Goal: Information Seeking & Learning: Learn about a topic

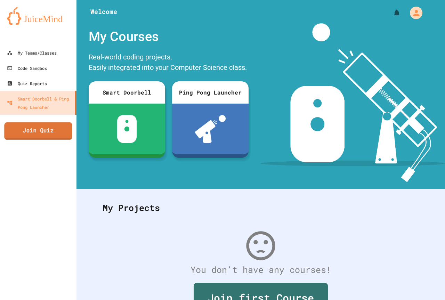
click at [59, 135] on link "Join Quiz" at bounding box center [38, 130] width 68 height 17
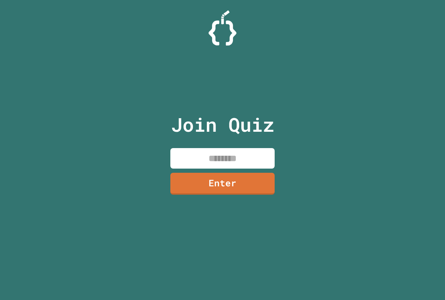
click at [241, 163] on input at bounding box center [222, 158] width 104 height 20
drag, startPoint x: 232, startPoint y: 157, endPoint x: 240, endPoint y: 157, distance: 8.0
click at [233, 157] on input "********" at bounding box center [222, 158] width 104 height 20
click at [239, 157] on input "********" at bounding box center [222, 158] width 104 height 20
type input "********"
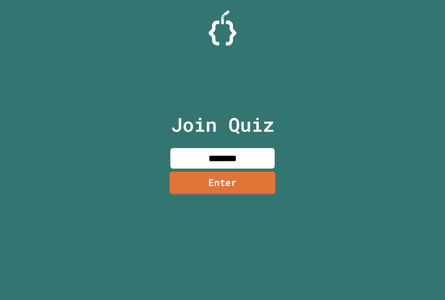
click at [222, 186] on link "Enter" at bounding box center [223, 183] width 106 height 23
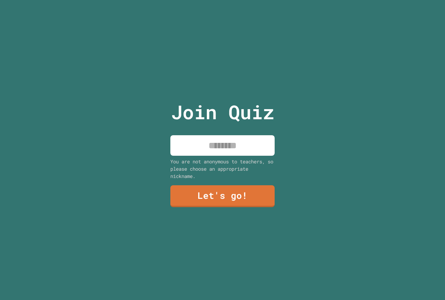
click at [225, 146] on input at bounding box center [222, 145] width 104 height 20
type input "**********"
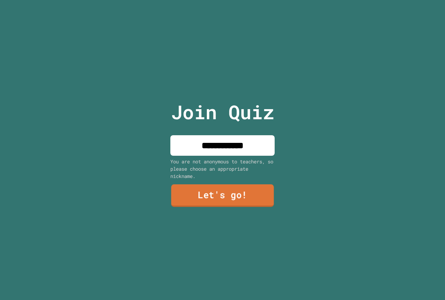
click at [245, 197] on link "Let's go!" at bounding box center [222, 195] width 102 height 23
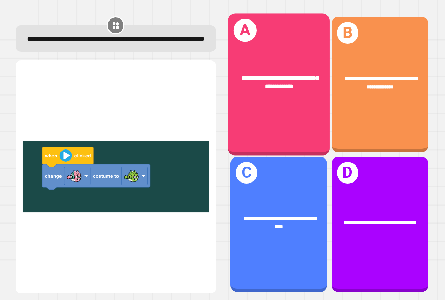
click at [255, 125] on div "**********" at bounding box center [278, 85] width 101 height 142
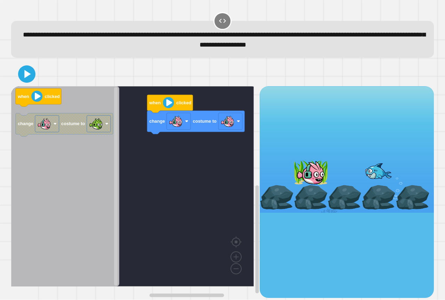
click at [197, 141] on div "change costume to when clicked when clicked change costume to" at bounding box center [135, 191] width 248 height 211
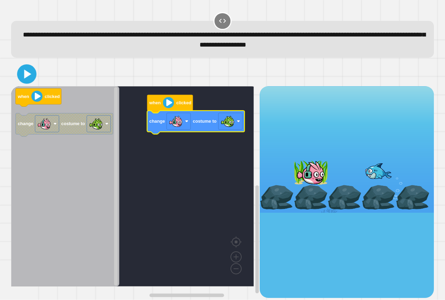
click at [26, 67] on button at bounding box center [26, 74] width 19 height 19
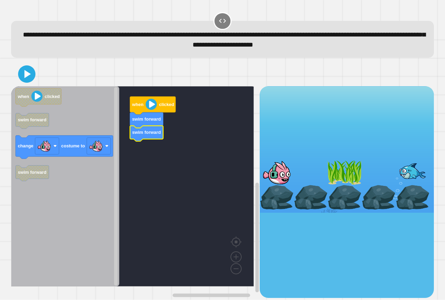
click at [153, 135] on text "swim forward" at bounding box center [146, 132] width 29 height 5
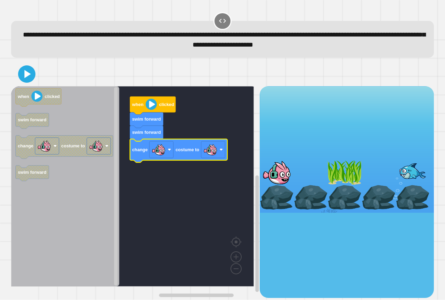
click at [218, 159] on g "change costume to" at bounding box center [178, 150] width 97 height 23
click at [215, 159] on icon "Blockly Workspace" at bounding box center [178, 150] width 97 height 23
click at [215, 157] on image "Blockly Workspace" at bounding box center [210, 150] width 14 height 14
click at [30, 71] on icon at bounding box center [26, 74] width 17 height 17
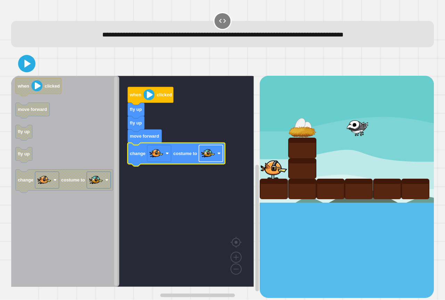
click at [207, 158] on image "Blockly Workspace" at bounding box center [208, 154] width 14 height 14
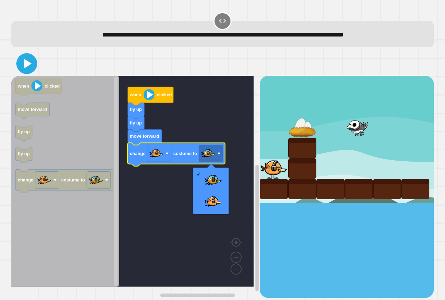
click at [23, 68] on icon at bounding box center [26, 63] width 17 height 17
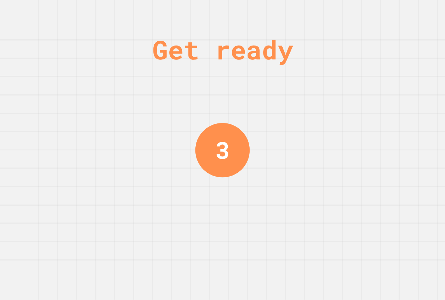
drag, startPoint x: 252, startPoint y: 195, endPoint x: 229, endPoint y: 210, distance: 27.4
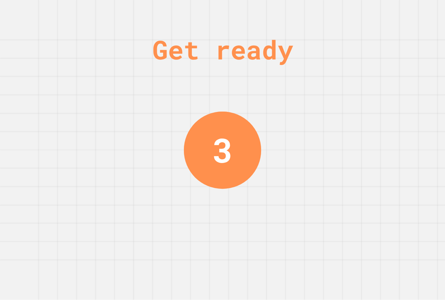
click at [229, 210] on div "Get ready 3" at bounding box center [222, 150] width 52 height 300
drag, startPoint x: 208, startPoint y: 65, endPoint x: 206, endPoint y: 76, distance: 10.5
click at [206, 68] on div "Get ready" at bounding box center [222, 49] width 141 height 39
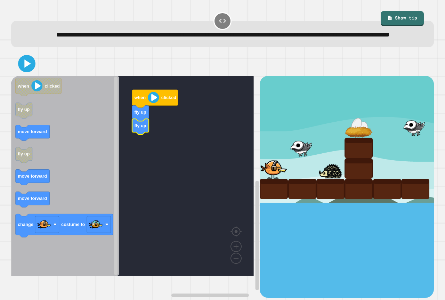
click at [131, 153] on div "when clicked fly up fly up when clicked fly up move forward fly up move forward…" at bounding box center [135, 187] width 248 height 222
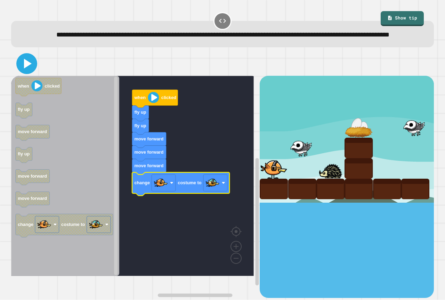
click at [26, 71] on icon at bounding box center [26, 63] width 17 height 17
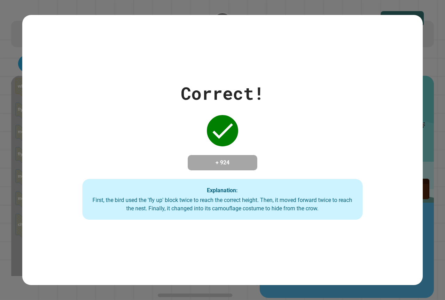
click at [193, 104] on div "Correct! + 924 Explanation: First, the bird used the 'fly up' block twice to re…" at bounding box center [222, 150] width 400 height 140
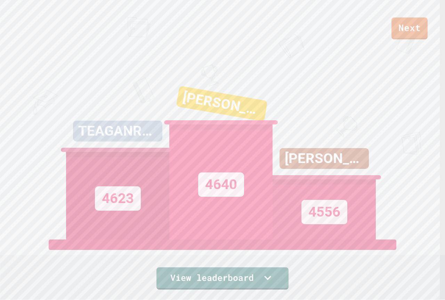
drag, startPoint x: 383, startPoint y: 23, endPoint x: 396, endPoint y: 27, distance: 13.7
click at [384, 25] on div "Next" at bounding box center [222, 19] width 445 height 39
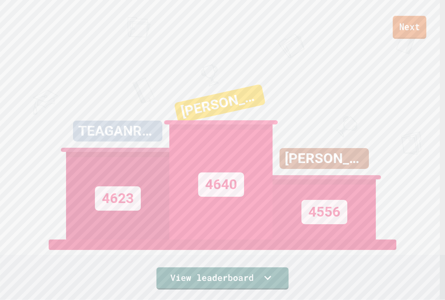
click at [396, 27] on link "Next" at bounding box center [410, 27] width 34 height 23
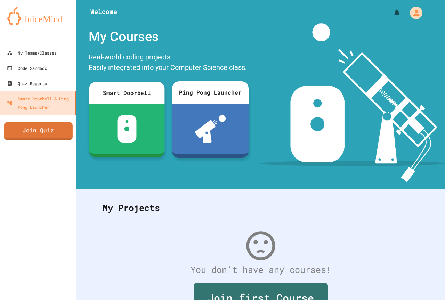
click at [55, 131] on link "Join Quiz" at bounding box center [38, 130] width 69 height 17
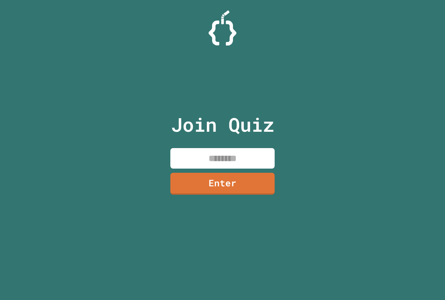
click at [229, 154] on input at bounding box center [222, 158] width 104 height 20
type input "********"
click at [229, 175] on link "Enter" at bounding box center [222, 183] width 105 height 22
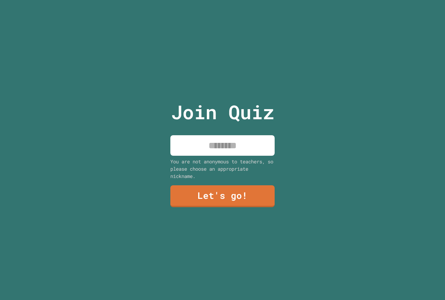
click at [231, 146] on input at bounding box center [222, 145] width 104 height 20
type input "**********"
drag, startPoint x: 238, startPoint y: 160, endPoint x: 239, endPoint y: 168, distance: 8.0
click at [238, 167] on div "You are not anonymous to teachers, so please choose an appropriate nickname." at bounding box center [222, 169] width 104 height 22
click at [243, 187] on link "Let's go!" at bounding box center [222, 196] width 104 height 22
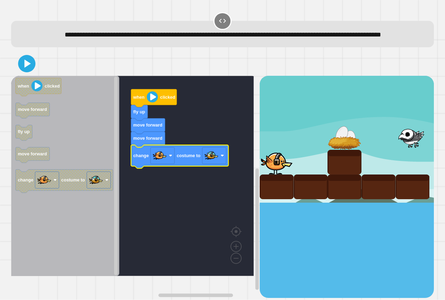
click at [15, 75] on div at bounding box center [222, 63] width 422 height 24
click at [19, 76] on div at bounding box center [222, 63] width 422 height 24
click at [21, 72] on icon at bounding box center [27, 64] width 16 height 16
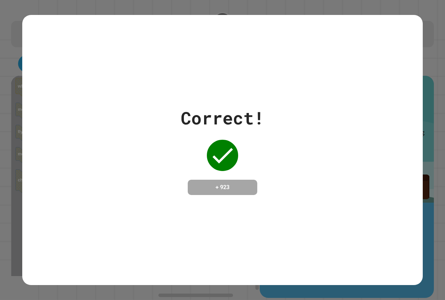
click at [221, 165] on div at bounding box center [222, 155] width 35 height 35
click at [140, 185] on div "Correct! + 923" at bounding box center [222, 150] width 400 height 90
click at [143, 184] on div "Correct! + 923" at bounding box center [222, 150] width 400 height 90
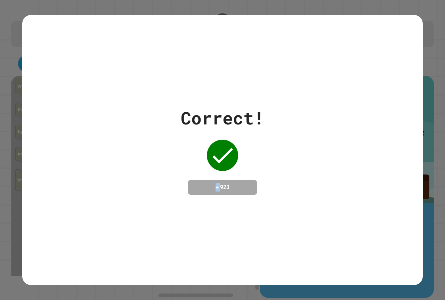
click at [143, 184] on div "Correct! + 923" at bounding box center [222, 150] width 400 height 90
click at [143, 183] on div "Correct! + 923" at bounding box center [222, 150] width 400 height 90
click at [143, 184] on div "Correct! + 923" at bounding box center [222, 150] width 400 height 90
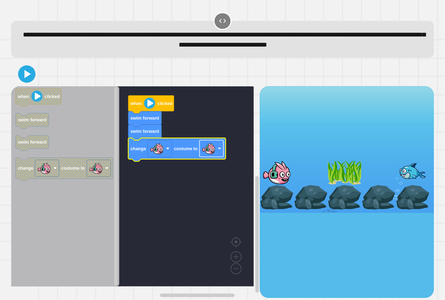
click at [206, 157] on rect "Blockly Workspace" at bounding box center [211, 148] width 24 height 17
click at [36, 68] on div at bounding box center [222, 74] width 422 height 24
click at [34, 69] on div at bounding box center [222, 74] width 422 height 24
click at [32, 71] on icon at bounding box center [27, 74] width 14 height 14
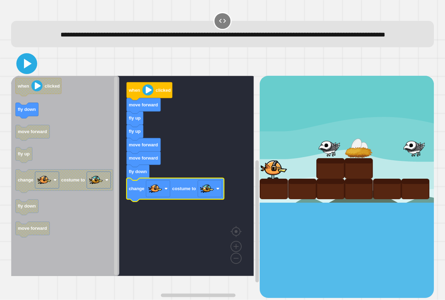
click at [31, 72] on icon at bounding box center [26, 63] width 17 height 17
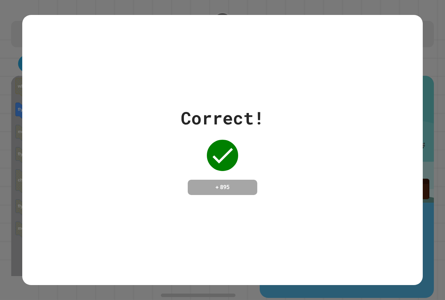
click at [269, 288] on div "Correct! + 895" at bounding box center [222, 150] width 445 height 300
click at [278, 289] on div "Correct! + 895" at bounding box center [222, 150] width 445 height 300
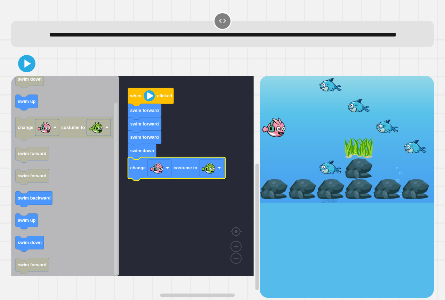
drag, startPoint x: 32, startPoint y: 84, endPoint x: 28, endPoint y: 81, distance: 4.9
click at [29, 76] on div at bounding box center [222, 63] width 422 height 24
click at [27, 72] on icon at bounding box center [26, 63] width 17 height 17
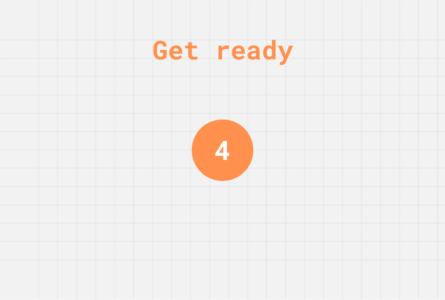
click at [213, 174] on div "4" at bounding box center [221, 149] width 61 height 61
click at [211, 174] on div "3" at bounding box center [222, 149] width 61 height 61
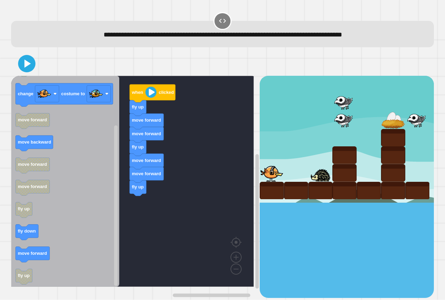
click at [99, 223] on icon "when clicked fly up move forward change costume to move forward move backward m…" at bounding box center [65, 181] width 108 height 211
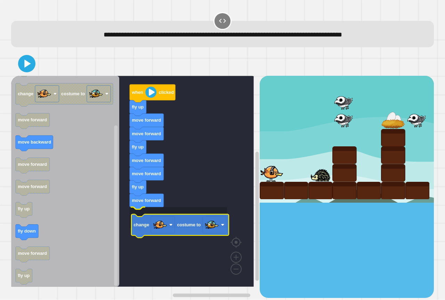
click at [189, 222] on text "costume to" at bounding box center [189, 224] width 24 height 5
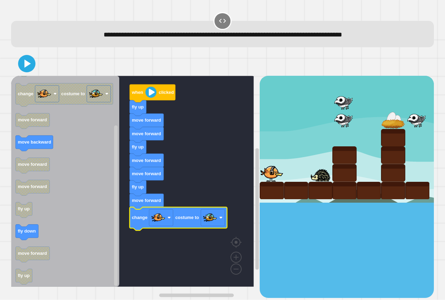
click at [19, 60] on button at bounding box center [26, 63] width 17 height 17
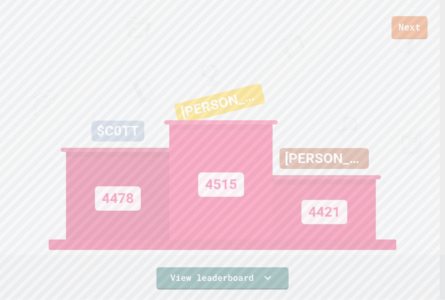
click at [411, 23] on link "Next" at bounding box center [409, 27] width 36 height 23
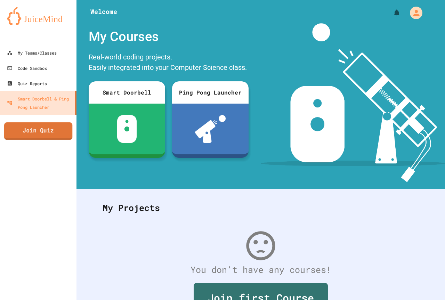
click at [47, 131] on link "Join Quiz" at bounding box center [38, 130] width 68 height 17
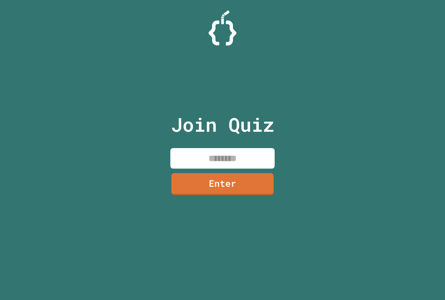
click at [217, 156] on input at bounding box center [222, 158] width 104 height 20
paste input "********"
type input "********"
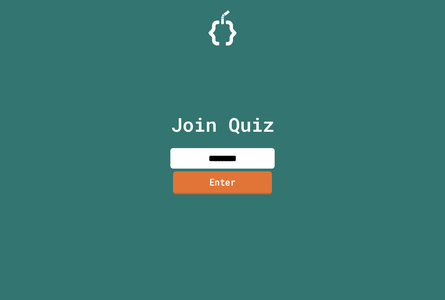
click at [234, 193] on link "Enter" at bounding box center [222, 182] width 99 height 23
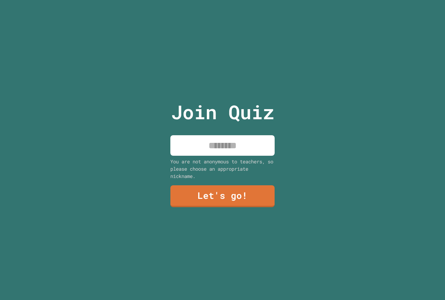
click at [214, 151] on input at bounding box center [222, 145] width 104 height 20
type input "**********"
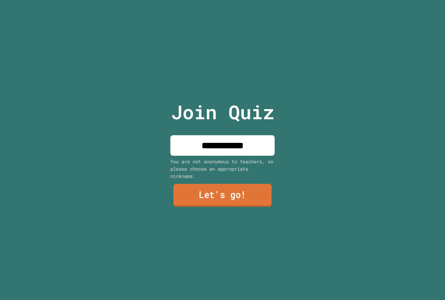
click at [245, 187] on link "Let's go!" at bounding box center [222, 195] width 98 height 23
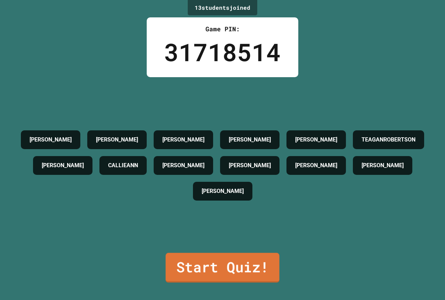
click at [236, 258] on link "Start Quiz!" at bounding box center [222, 268] width 114 height 30
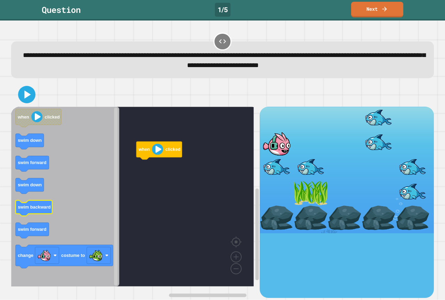
click at [37, 207] on text "swim backward" at bounding box center [34, 207] width 33 height 5
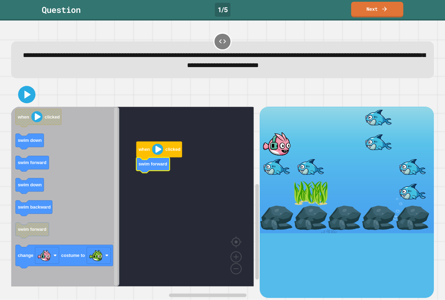
click at [37, 161] on icon "when clicked swim down swim forward swim down swim backward swim forward change…" at bounding box center [65, 197] width 108 height 180
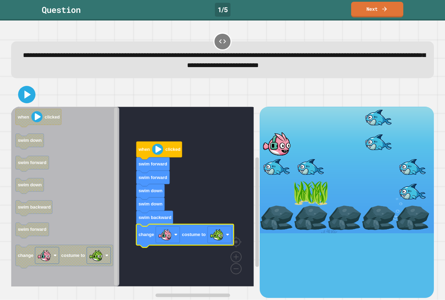
click at [31, 93] on icon at bounding box center [27, 95] width 14 height 14
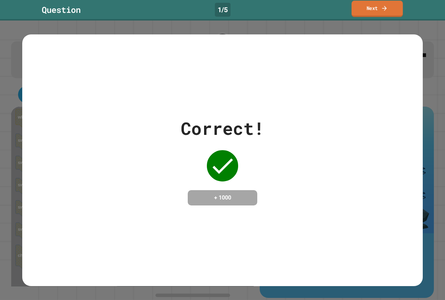
click at [370, 13] on link "Next" at bounding box center [376, 9] width 51 height 16
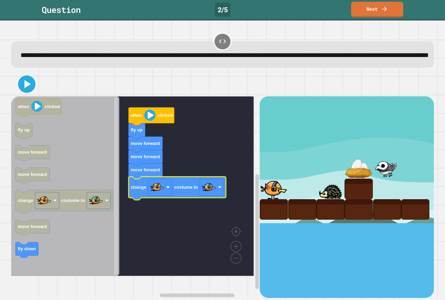
click at [36, 96] on div at bounding box center [222, 84] width 422 height 24
click at [32, 92] on icon at bounding box center [26, 84] width 15 height 15
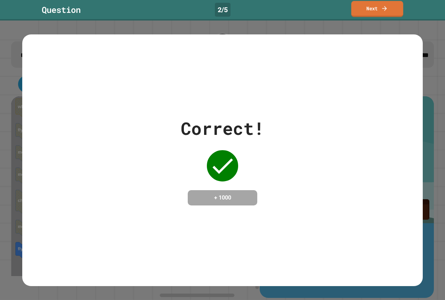
click at [376, 17] on div "Question 2 / 5 Next" at bounding box center [222, 10] width 445 height 20
click at [376, 16] on link "Next" at bounding box center [377, 9] width 51 height 16
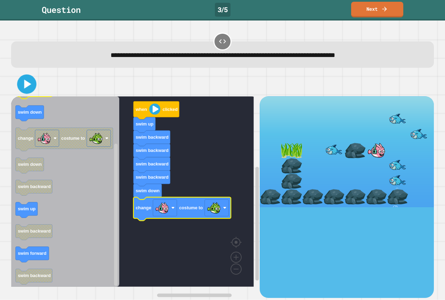
click at [18, 77] on div at bounding box center [222, 84] width 422 height 24
click at [26, 80] on icon at bounding box center [26, 84] width 15 height 15
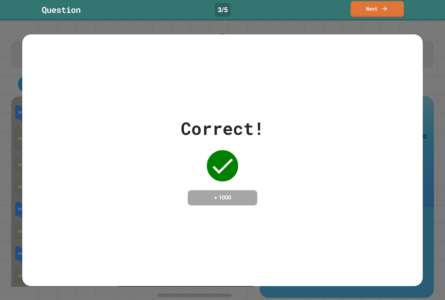
click at [367, 15] on link "Next" at bounding box center [376, 9] width 53 height 16
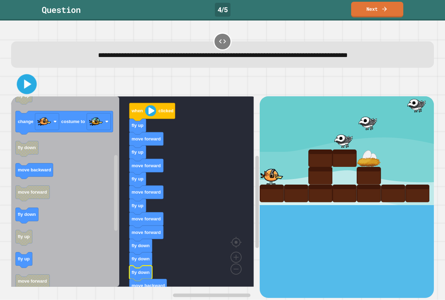
click at [23, 86] on icon at bounding box center [27, 84] width 16 height 16
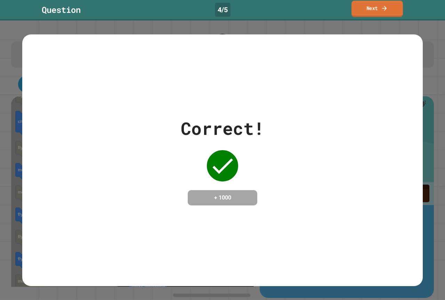
click at [370, 15] on link "Next" at bounding box center [376, 9] width 51 height 16
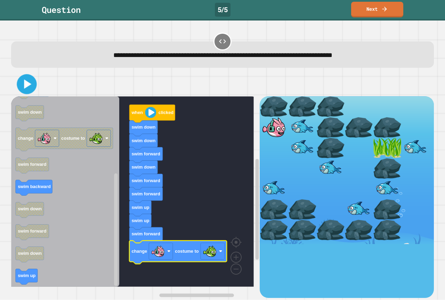
click at [27, 84] on icon at bounding box center [27, 84] width 7 height 9
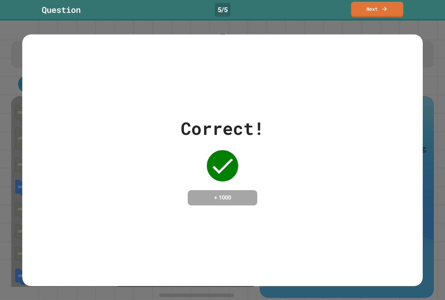
click at [369, 21] on div "Correct! + 1000" at bounding box center [222, 159] width 445 height 279
click at [365, 10] on link "Next" at bounding box center [376, 8] width 47 height 16
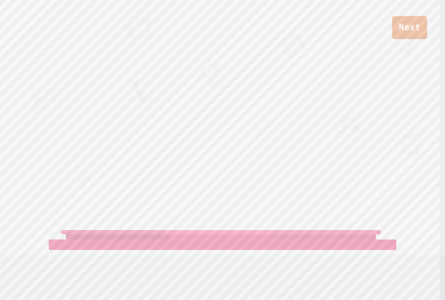
click at [418, 26] on link "Next" at bounding box center [409, 27] width 35 height 23
